Goal: Find specific page/section: Find specific page/section

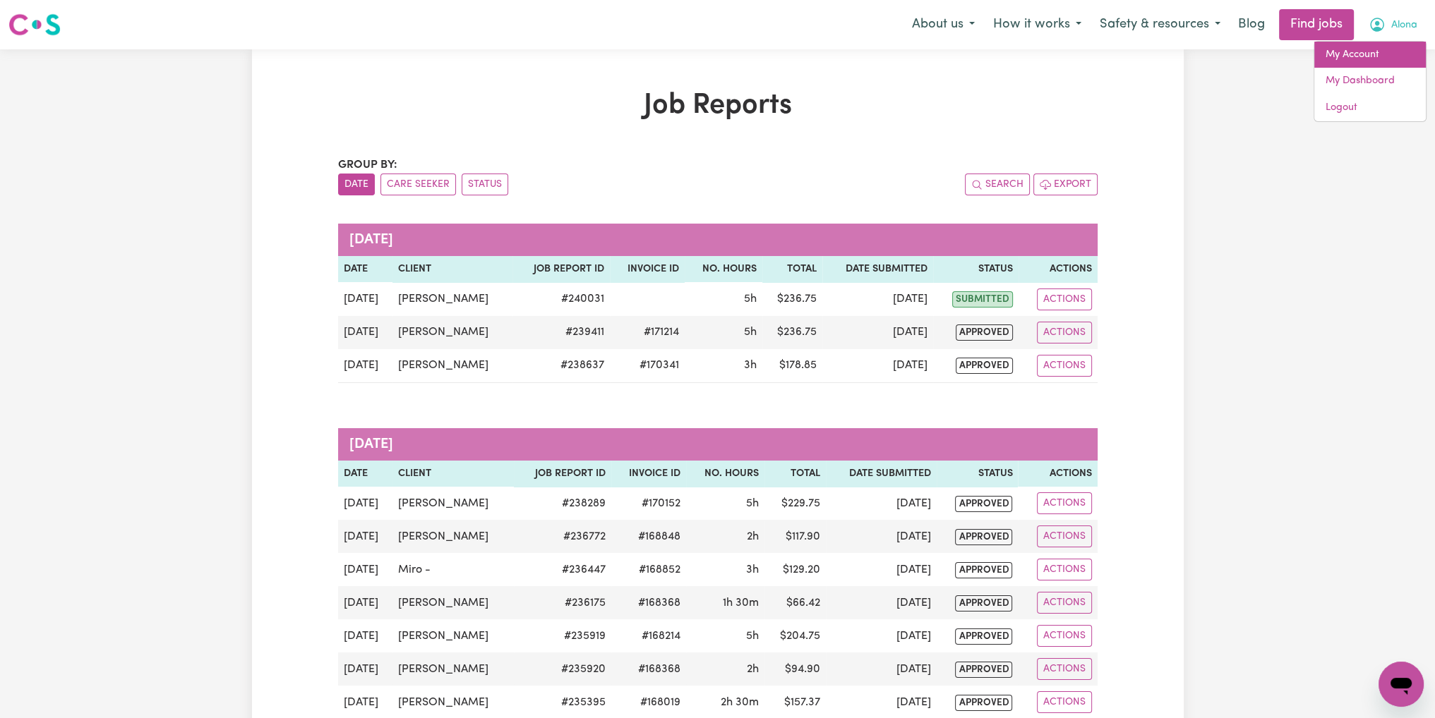
click at [1391, 55] on link "My Account" at bounding box center [1370, 55] width 112 height 27
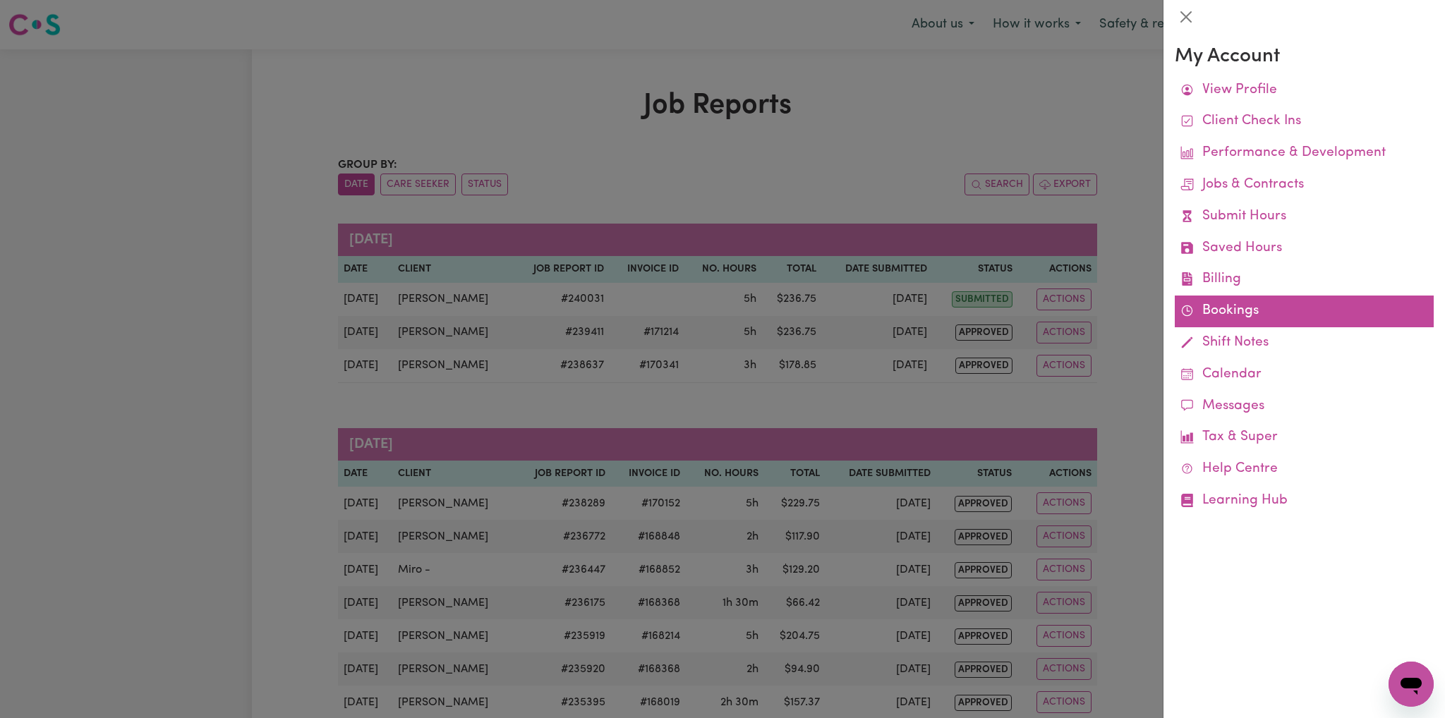
click at [1222, 319] on link "Bookings" at bounding box center [1304, 312] width 259 height 32
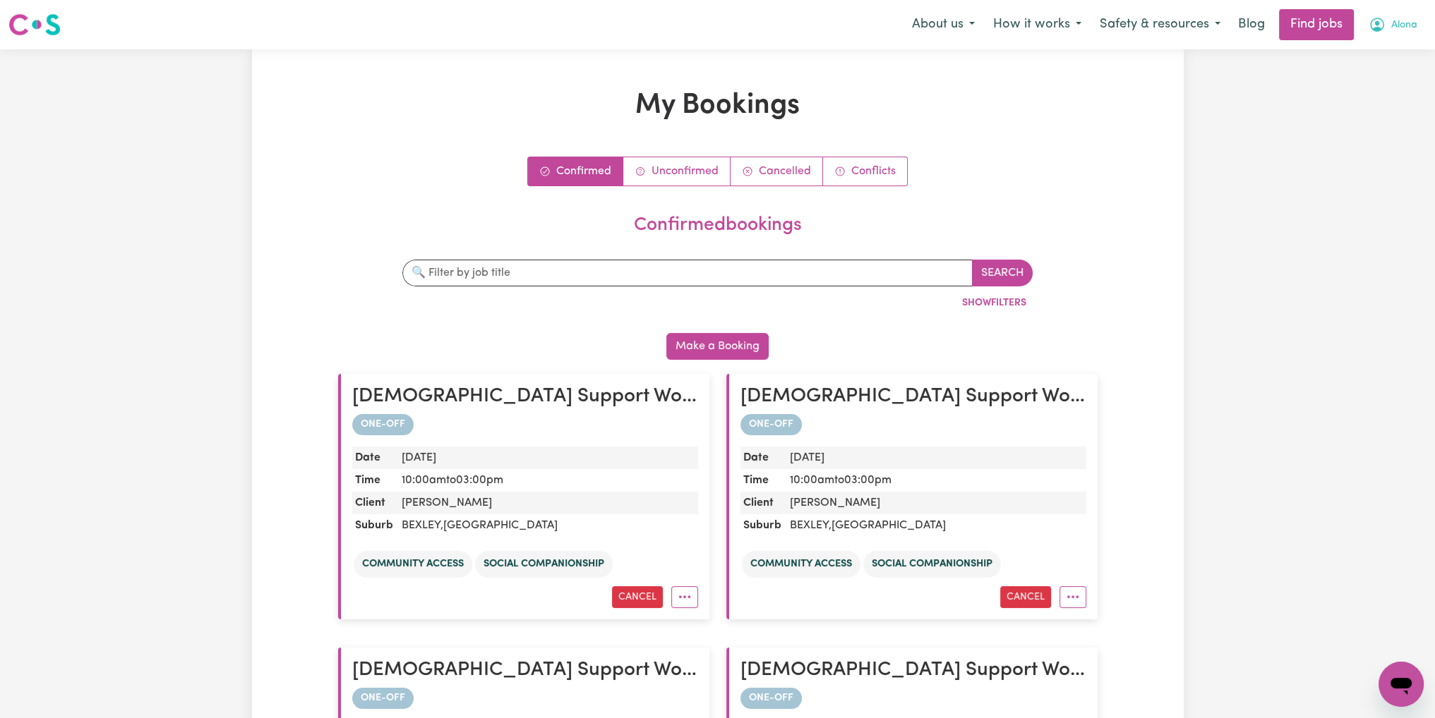
click at [1400, 28] on span "Alona" at bounding box center [1404, 26] width 26 height 16
click at [1354, 57] on link "My Account" at bounding box center [1370, 55] width 112 height 27
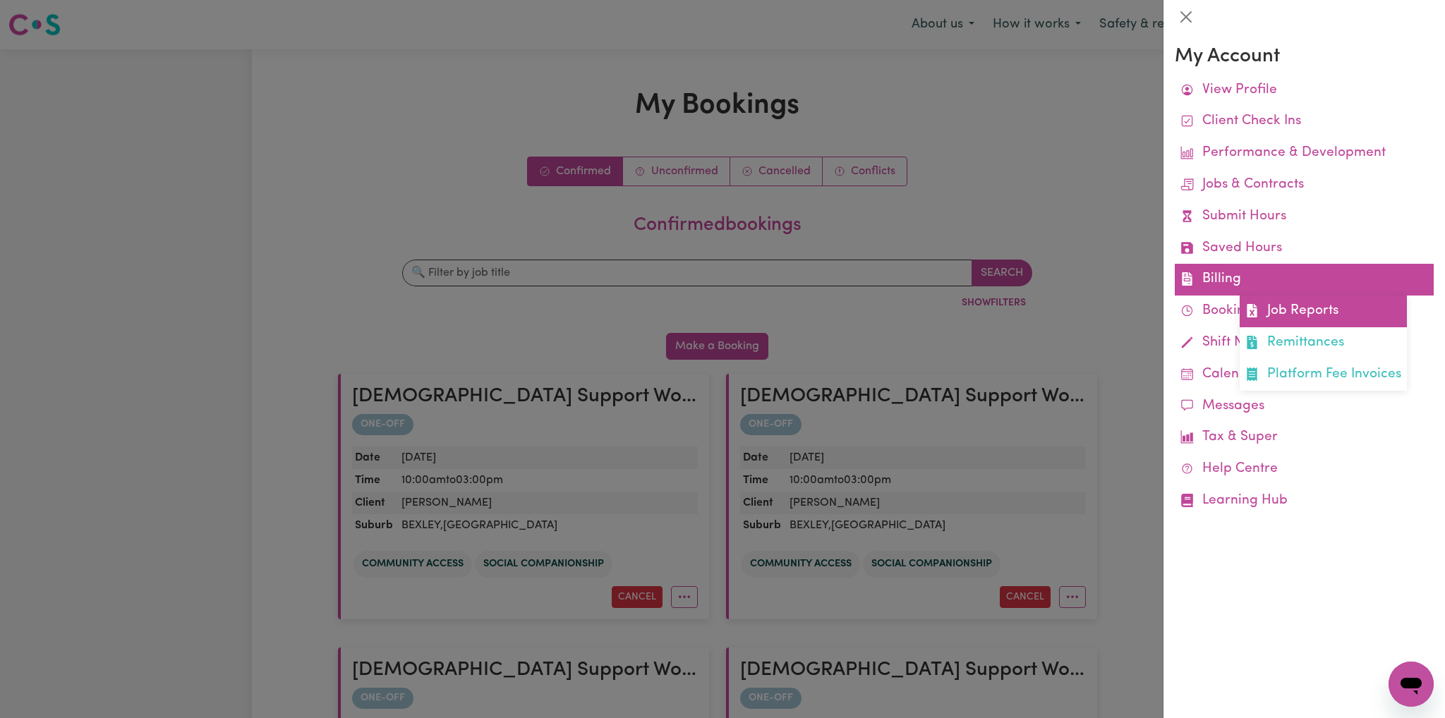
click at [1289, 315] on link "Job Reports" at bounding box center [1323, 312] width 167 height 32
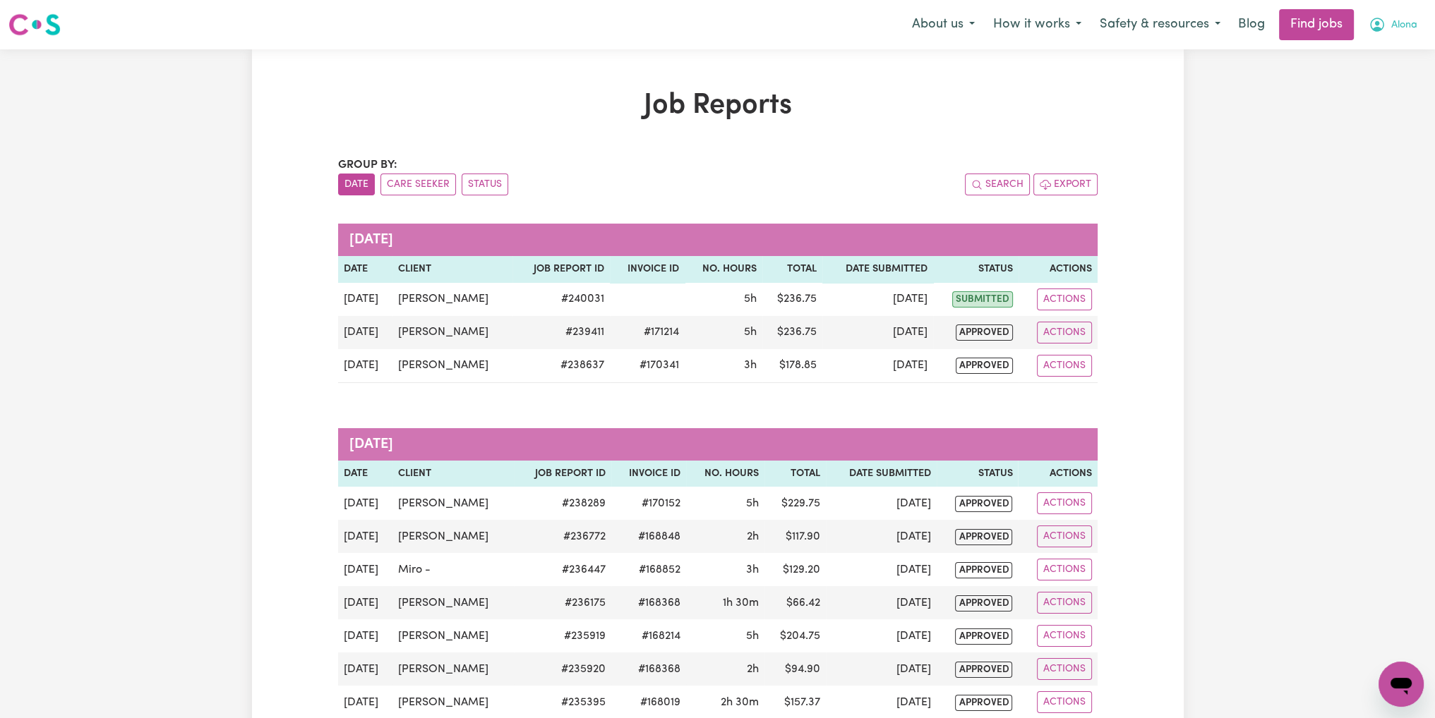
click at [1412, 28] on button "Alona" at bounding box center [1392, 25] width 67 height 30
click at [1392, 47] on link "My Account" at bounding box center [1370, 55] width 112 height 27
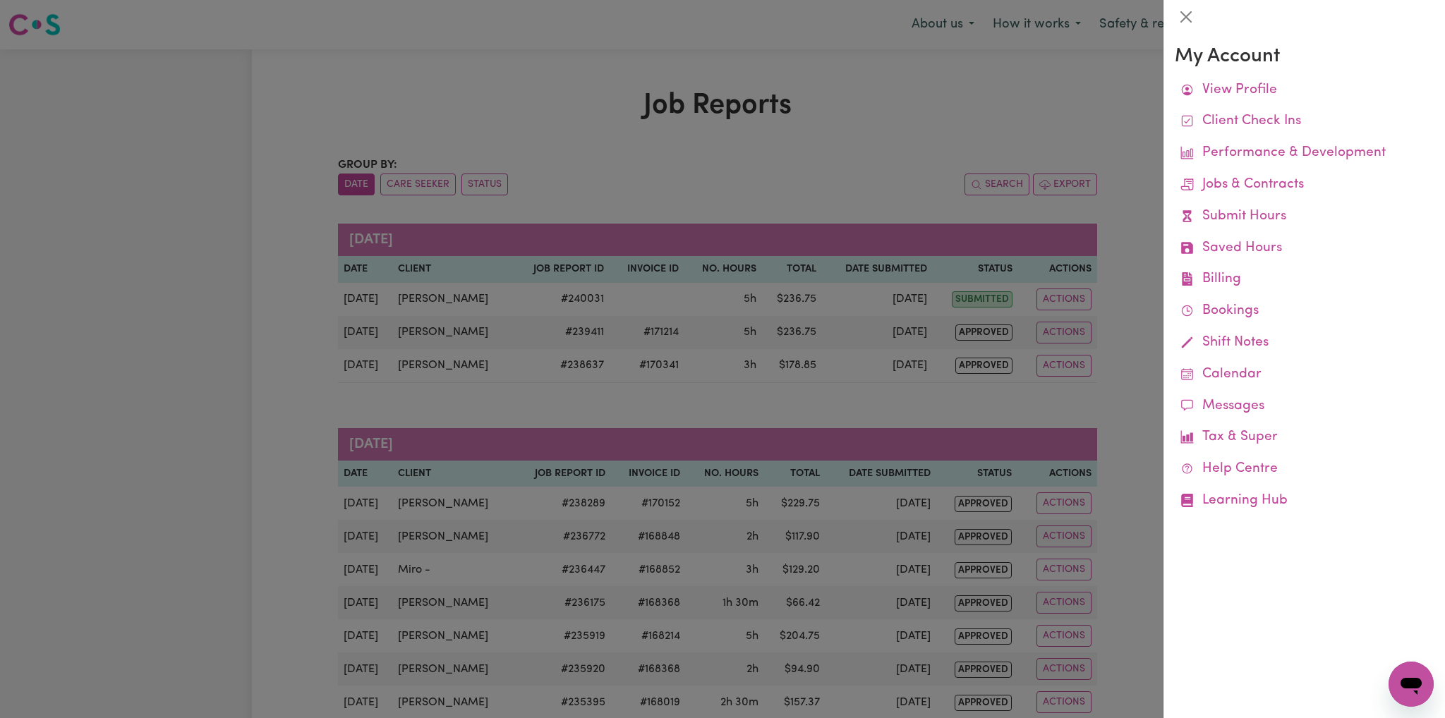
click at [1071, 65] on div at bounding box center [722, 359] width 1445 height 718
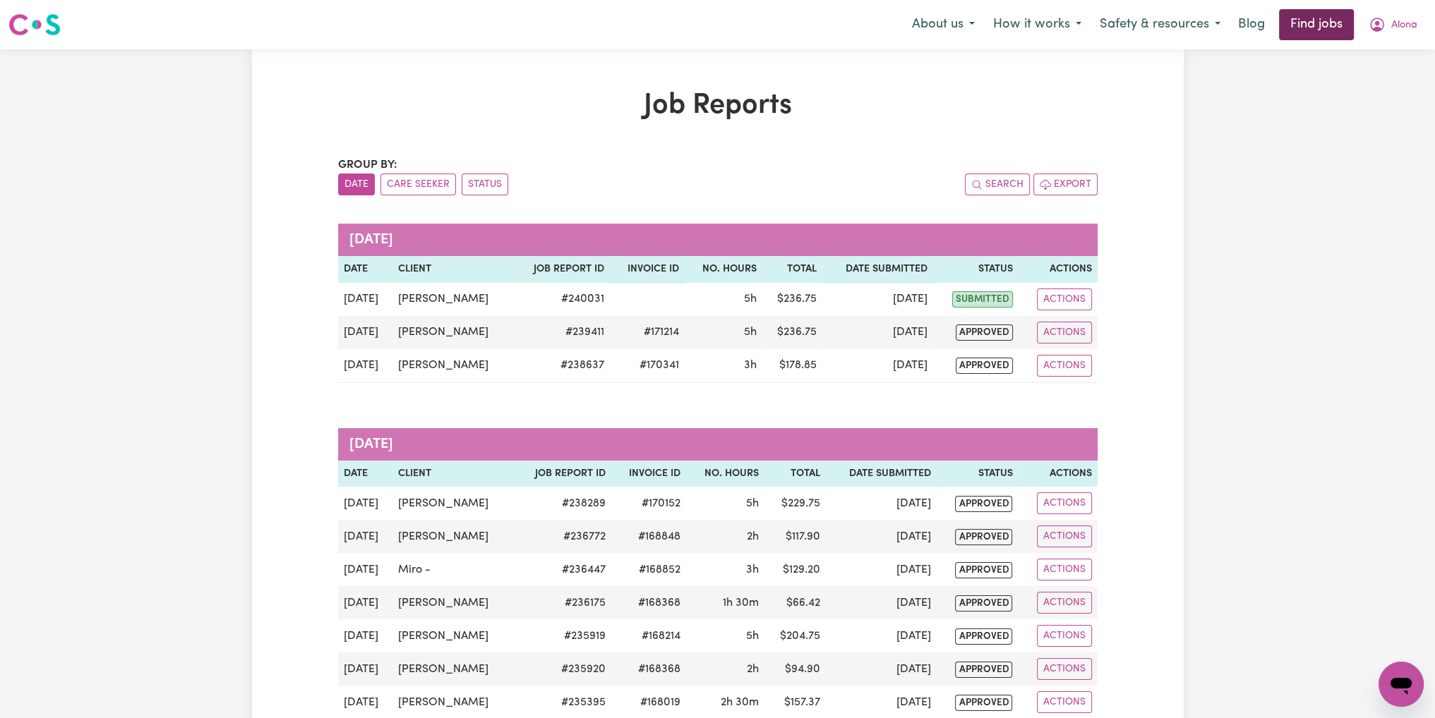
click at [1301, 25] on link "Find jobs" at bounding box center [1316, 24] width 75 height 31
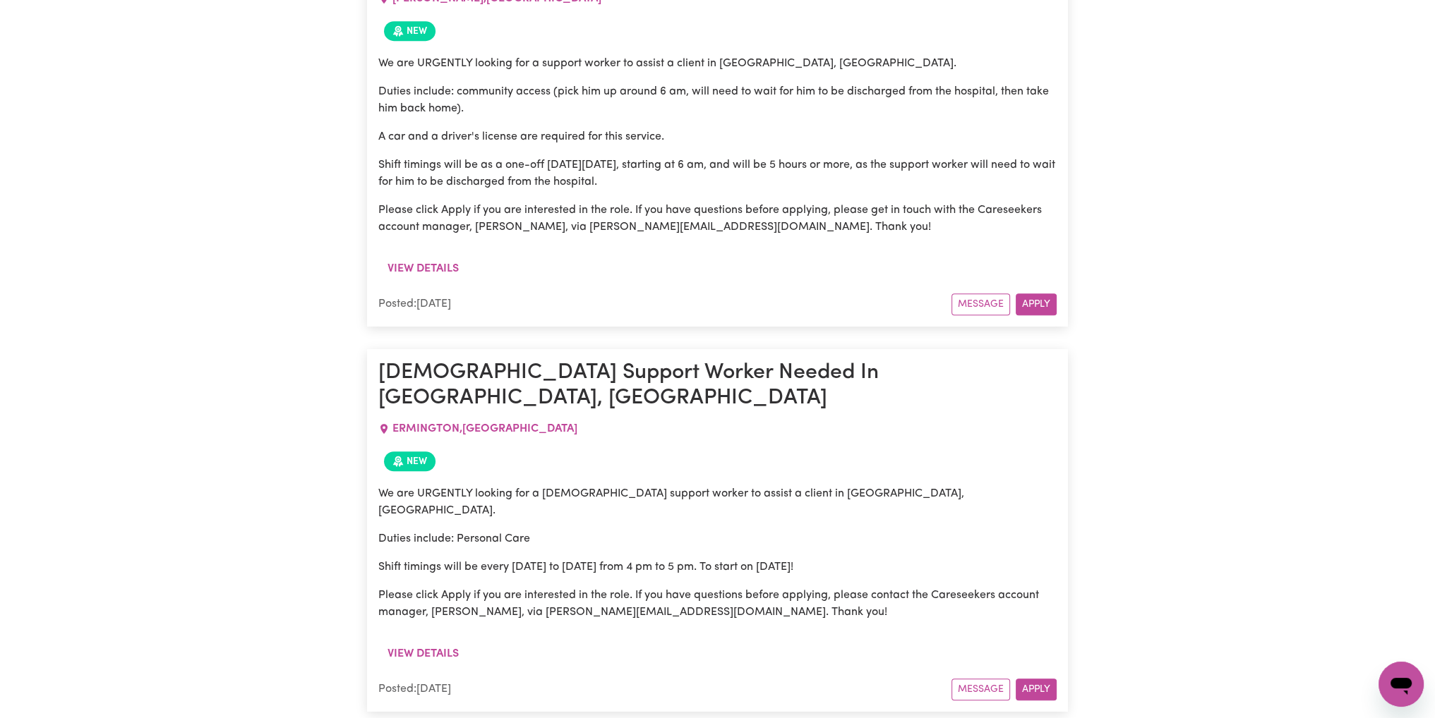
scroll to position [1145, 0]
